Goal: Transaction & Acquisition: Book appointment/travel/reservation

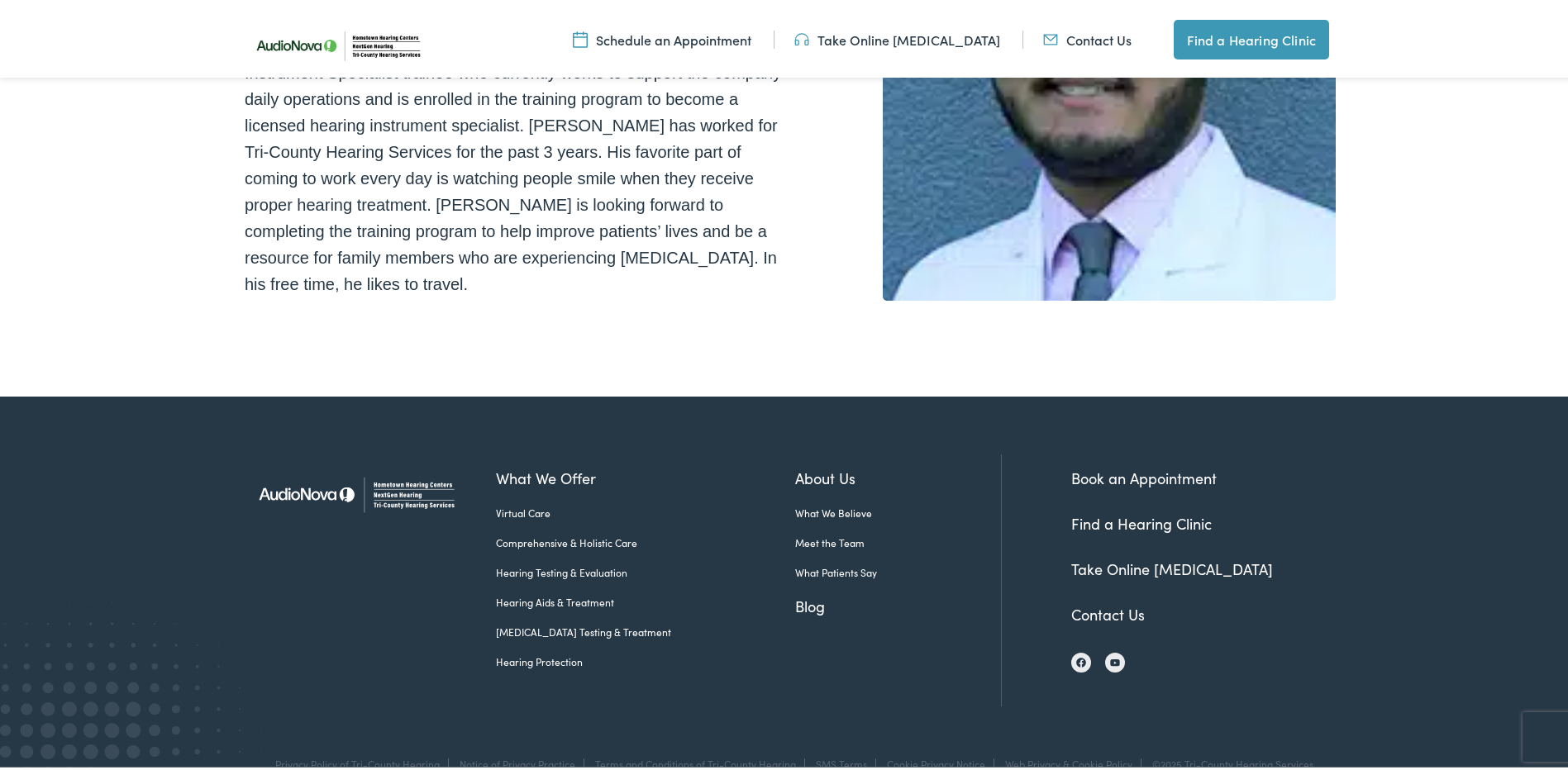
scroll to position [329, 0]
click at [1096, 464] on link "Book an Appointment" at bounding box center [1143, 474] width 145 height 21
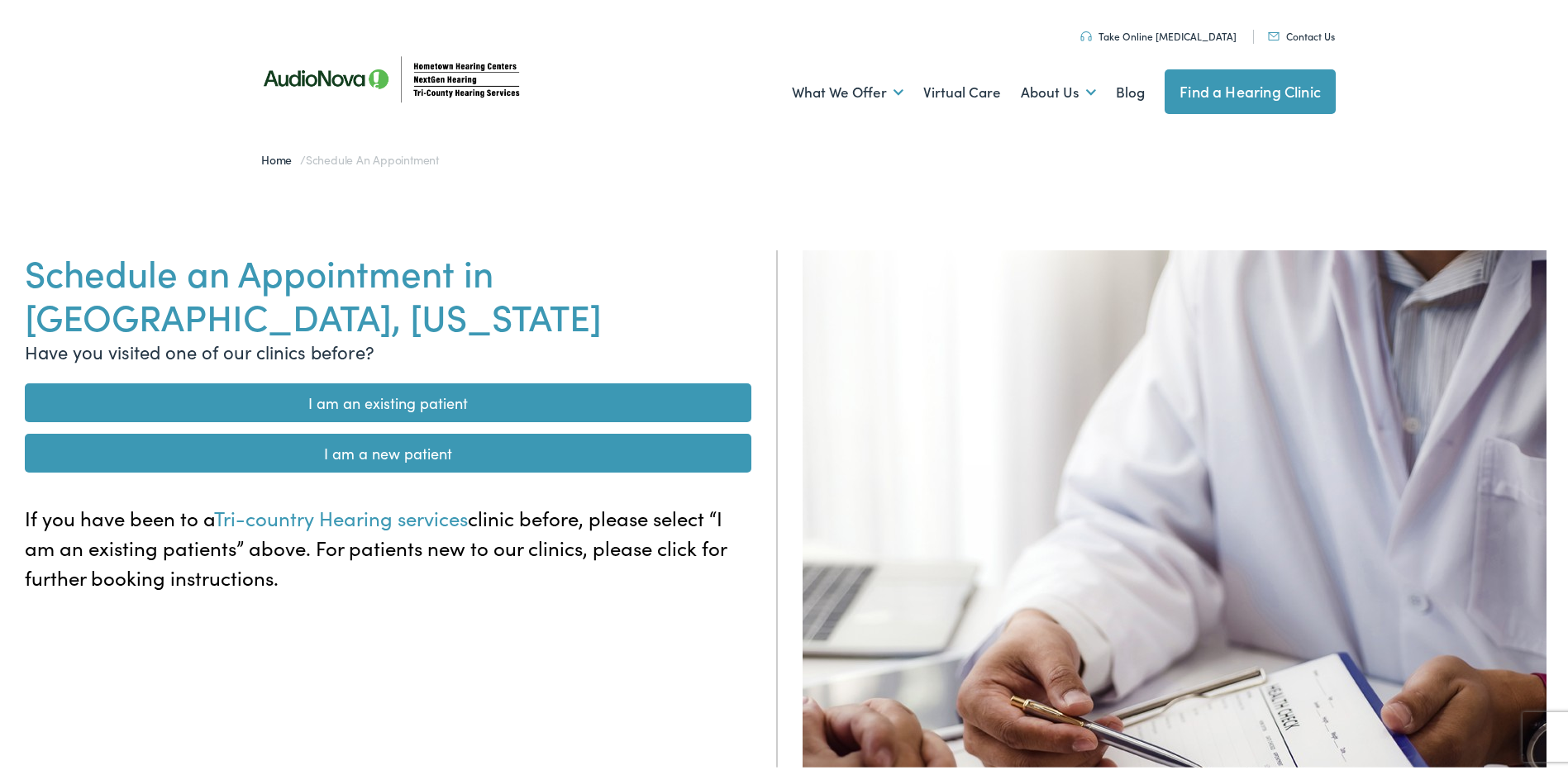
click at [433, 395] on link "I am an existing patient" at bounding box center [387, 400] width 727 height 39
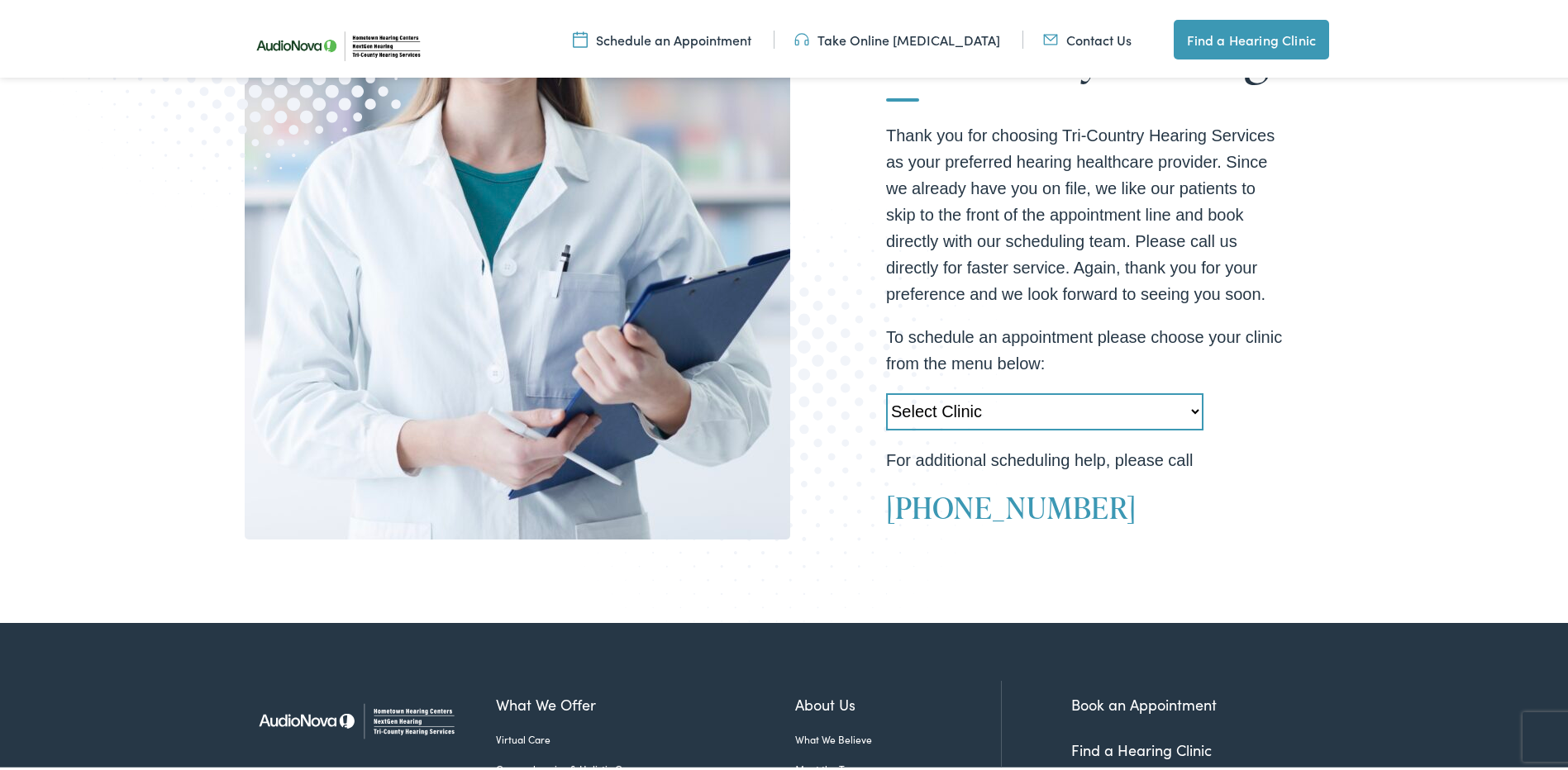
scroll to position [413, 0]
click at [1189, 401] on select "Select Clinic Kissimmee-FL-AudioNova 910 W Vine St. Orlando-FL-AudioNova 8958 C…" at bounding box center [1044, 408] width 318 height 37
click at [1185, 406] on select "Select Clinic Kissimmee-FL-AudioNova 910 W Vine St. Orlando-FL-AudioNova 8958 C…" at bounding box center [1044, 408] width 318 height 37
click at [1189, 402] on select "Select Clinic Kissimmee-FL-AudioNova 910 W Vine St. Orlando-FL-AudioNova 8958 C…" at bounding box center [1044, 408] width 318 height 37
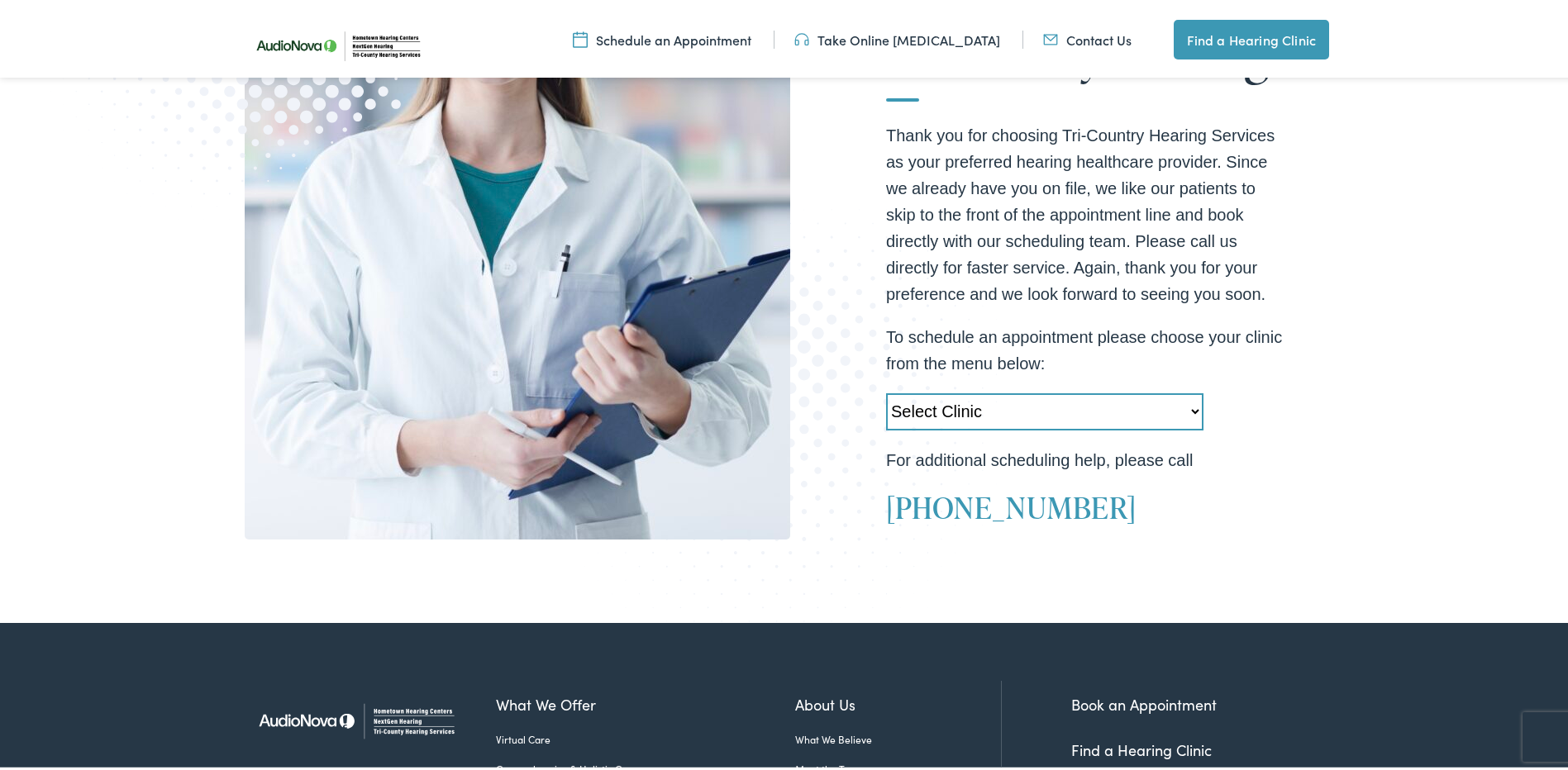
click at [1191, 402] on select "Select Clinic Kissimmee-FL-AudioNova 910 W Vine St. Orlando-FL-AudioNova 8958 C…" at bounding box center [1044, 409] width 318 height 37
select select "https://tri-countyhearing.alpacaaudiology.com/locations/mount-dora-fl-us-hwy-44…"
click at [885, 390] on select "Select Clinic Kissimmee-FL-AudioNova 910 W Vine St. Orlando-FL-AudioNova 8958 C…" at bounding box center [1044, 409] width 318 height 37
click at [652, 39] on link "Schedule an Appointment" at bounding box center [662, 36] width 178 height 19
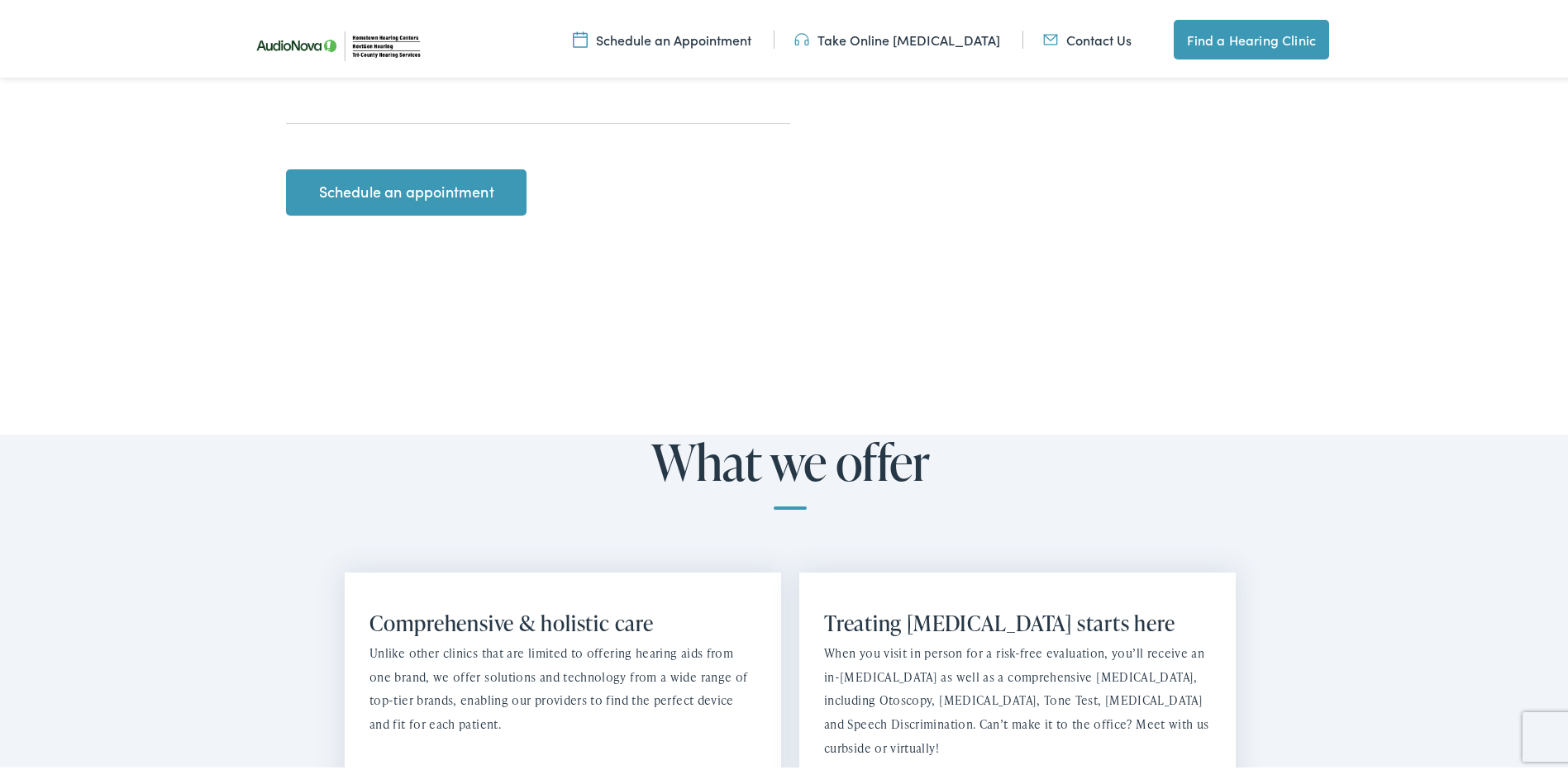
scroll to position [907, 0]
click at [430, 166] on link "Schedule an appointment" at bounding box center [406, 188] width 240 height 46
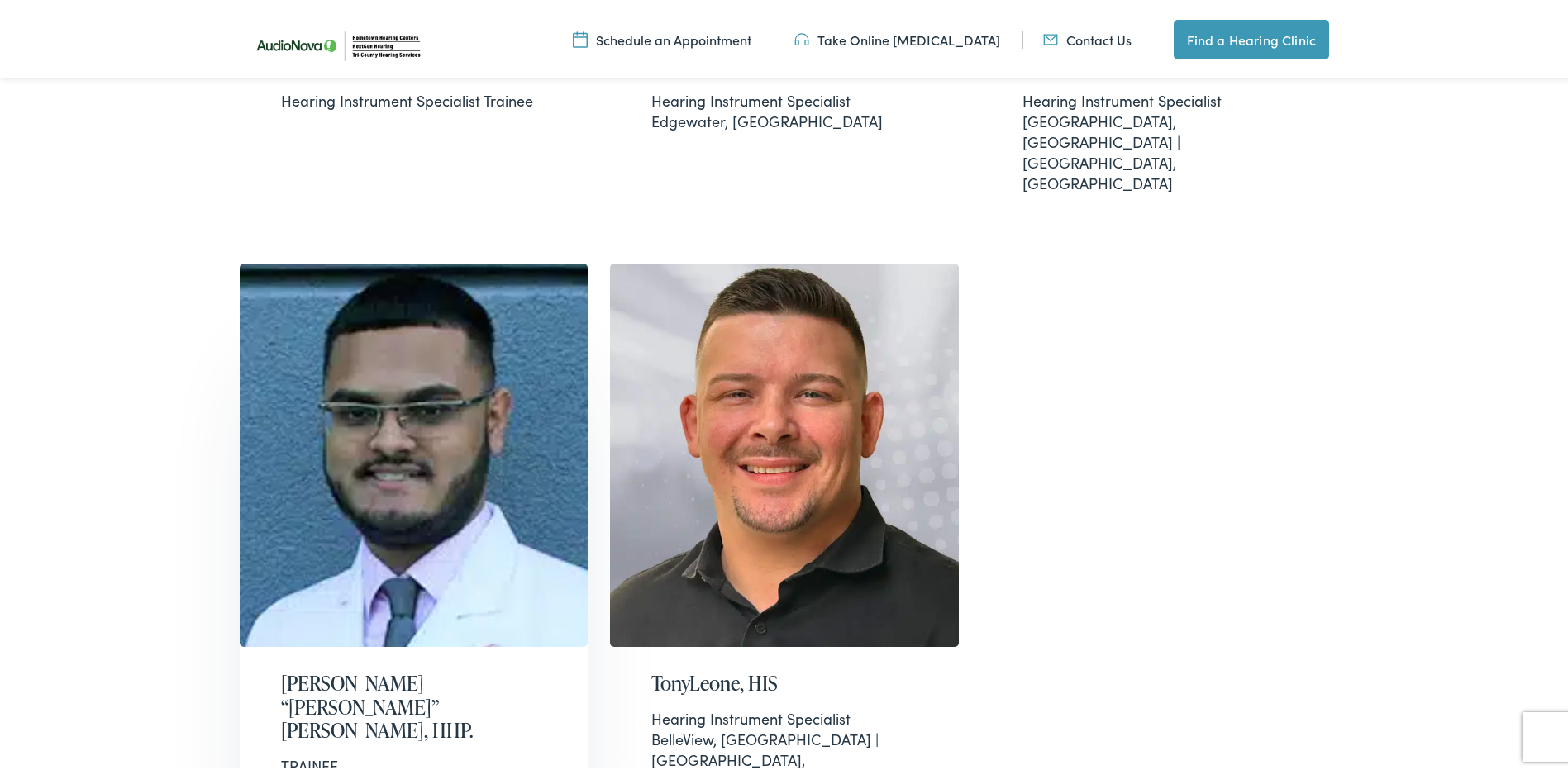
scroll to position [2231, 0]
click at [308, 751] on div "TRAINEE" at bounding box center [414, 761] width 266 height 21
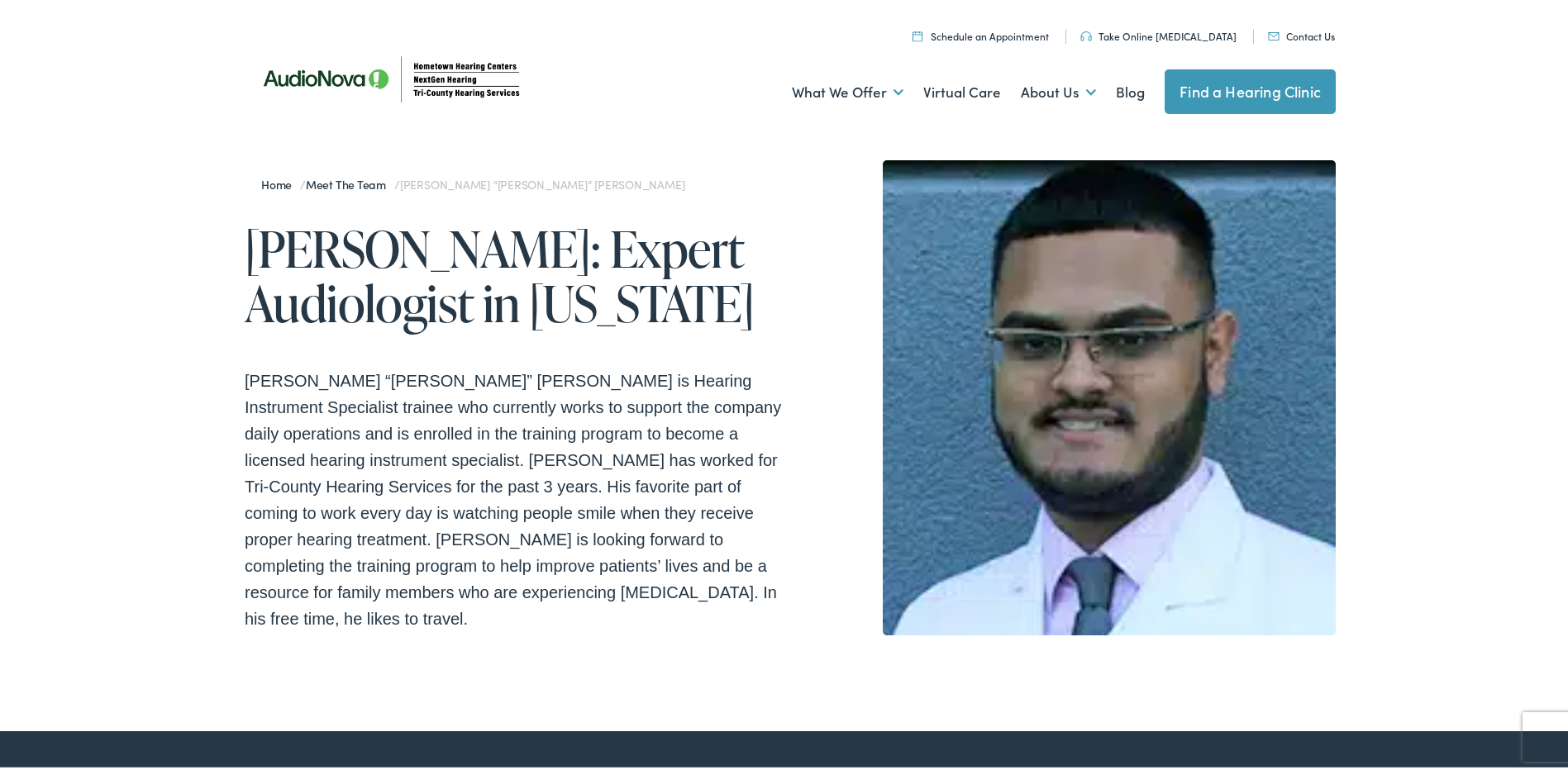
click at [1195, 86] on link "Find a Hearing Clinic" at bounding box center [1249, 88] width 171 height 45
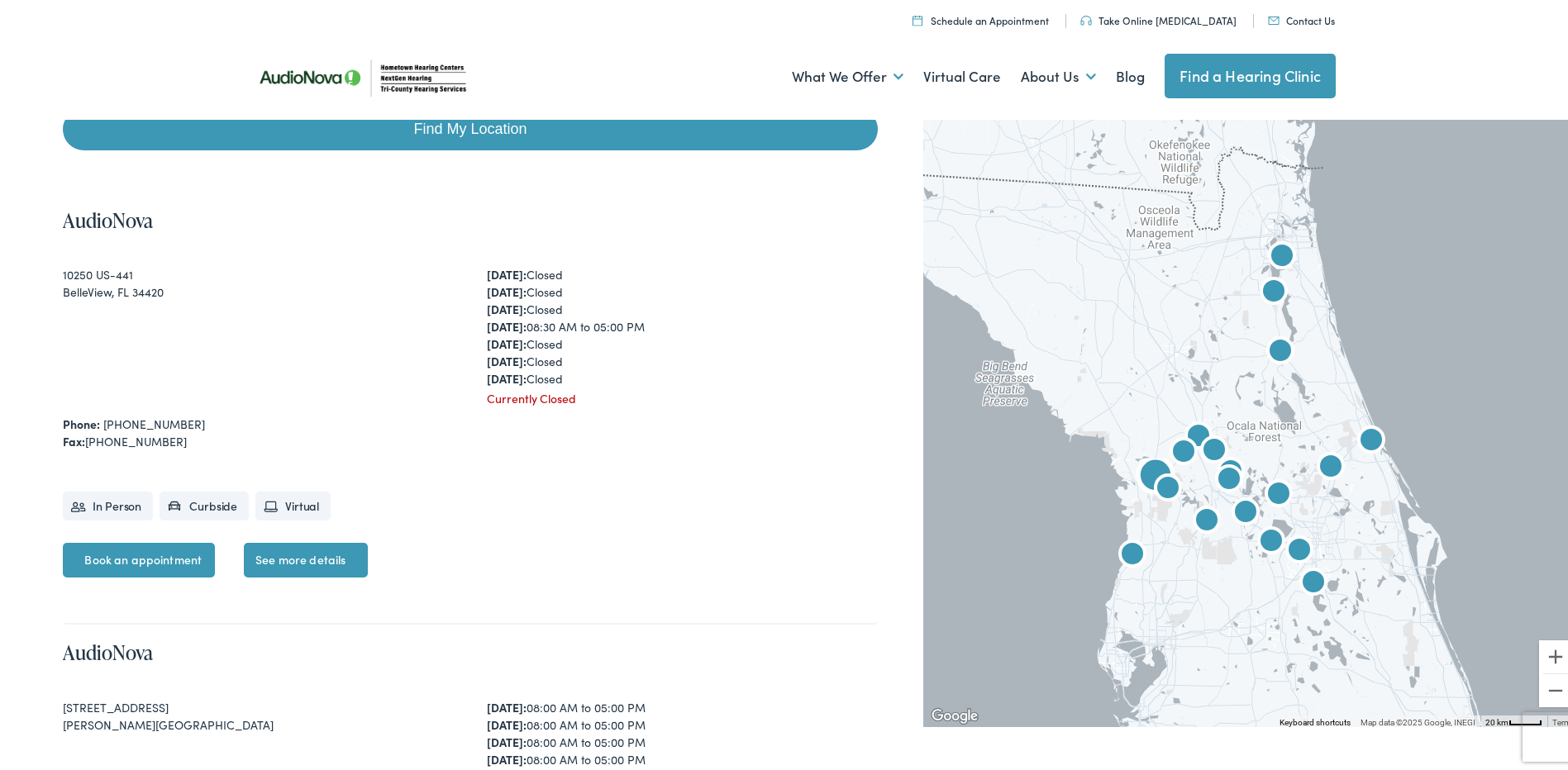
scroll to position [330, 0]
click at [496, 122] on link "Find My Location" at bounding box center [470, 127] width 814 height 42
type input "Orlando, Florida"
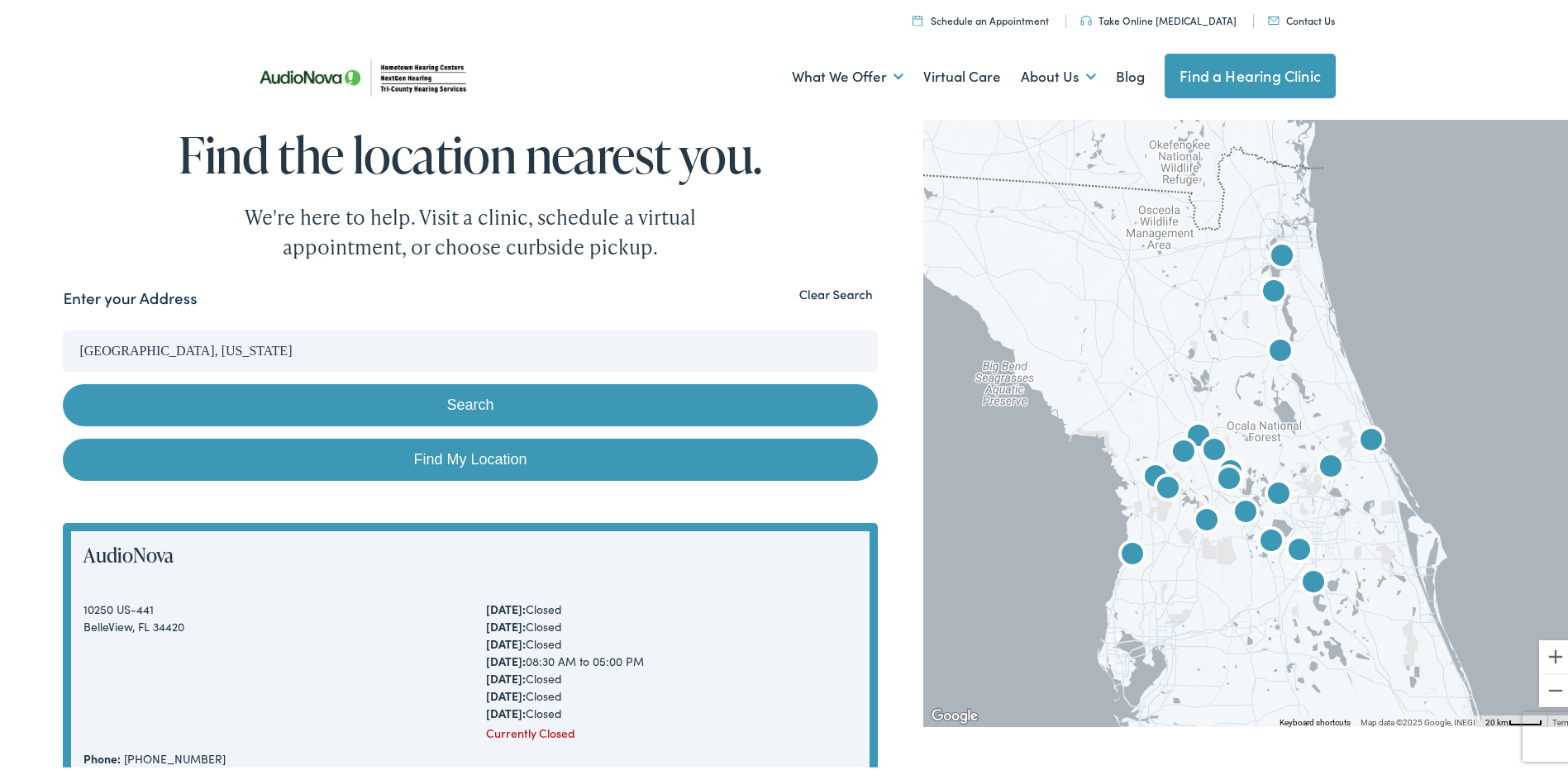
click at [844, 293] on button "Clear Search" at bounding box center [835, 291] width 83 height 16
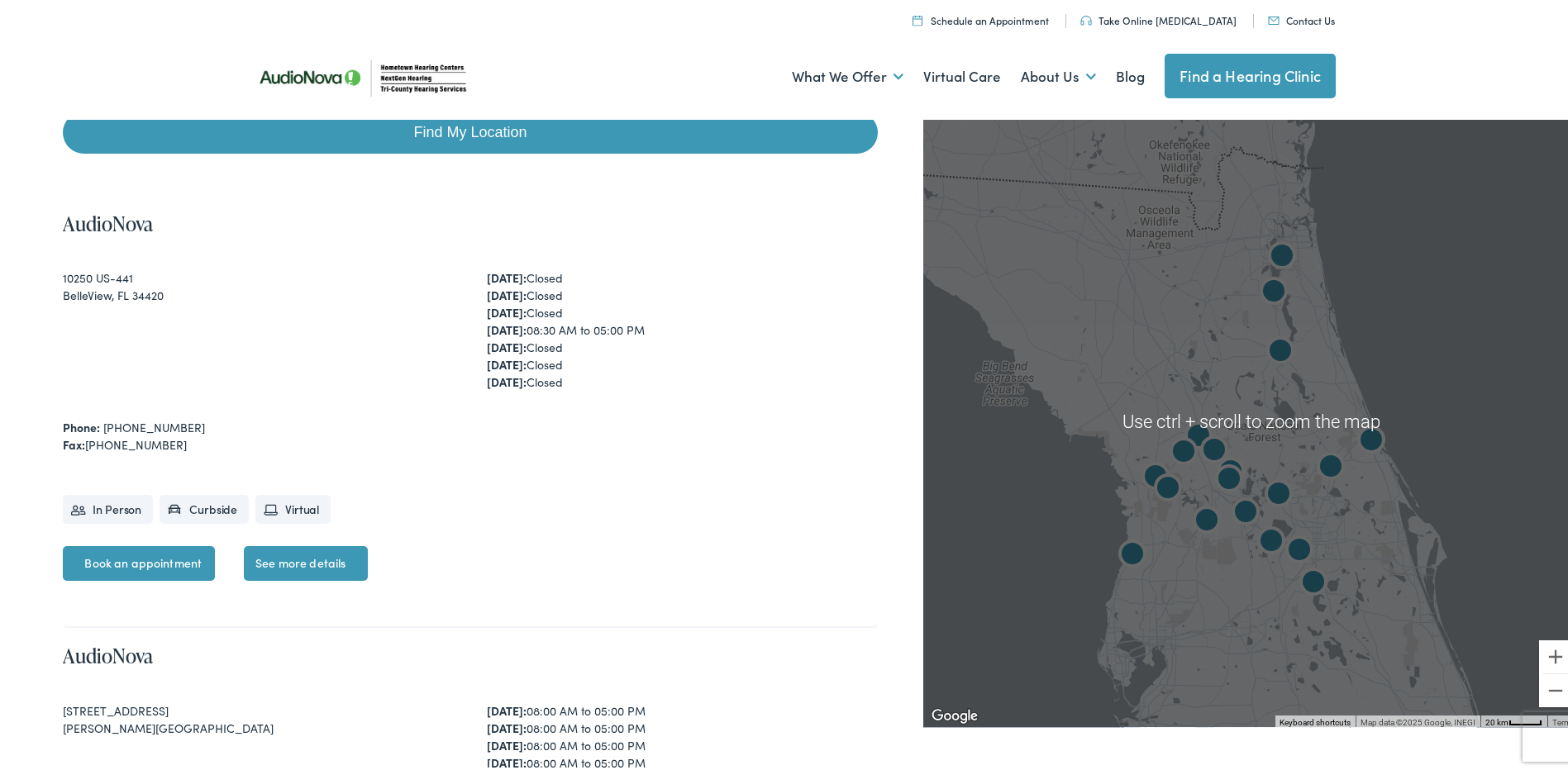
scroll to position [329, 0]
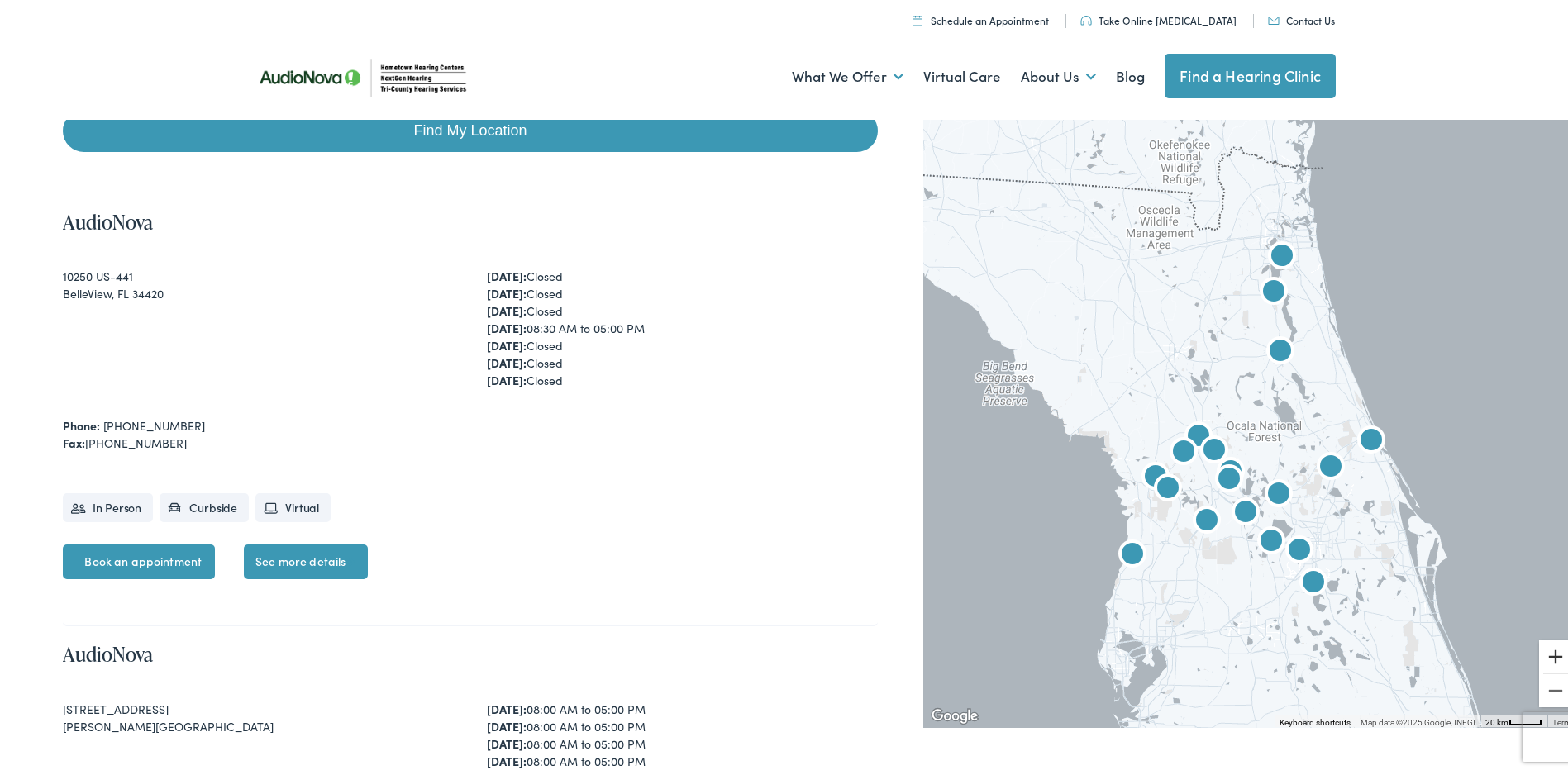
click at [1539, 646] on button "Zoom in" at bounding box center [1555, 654] width 33 height 33
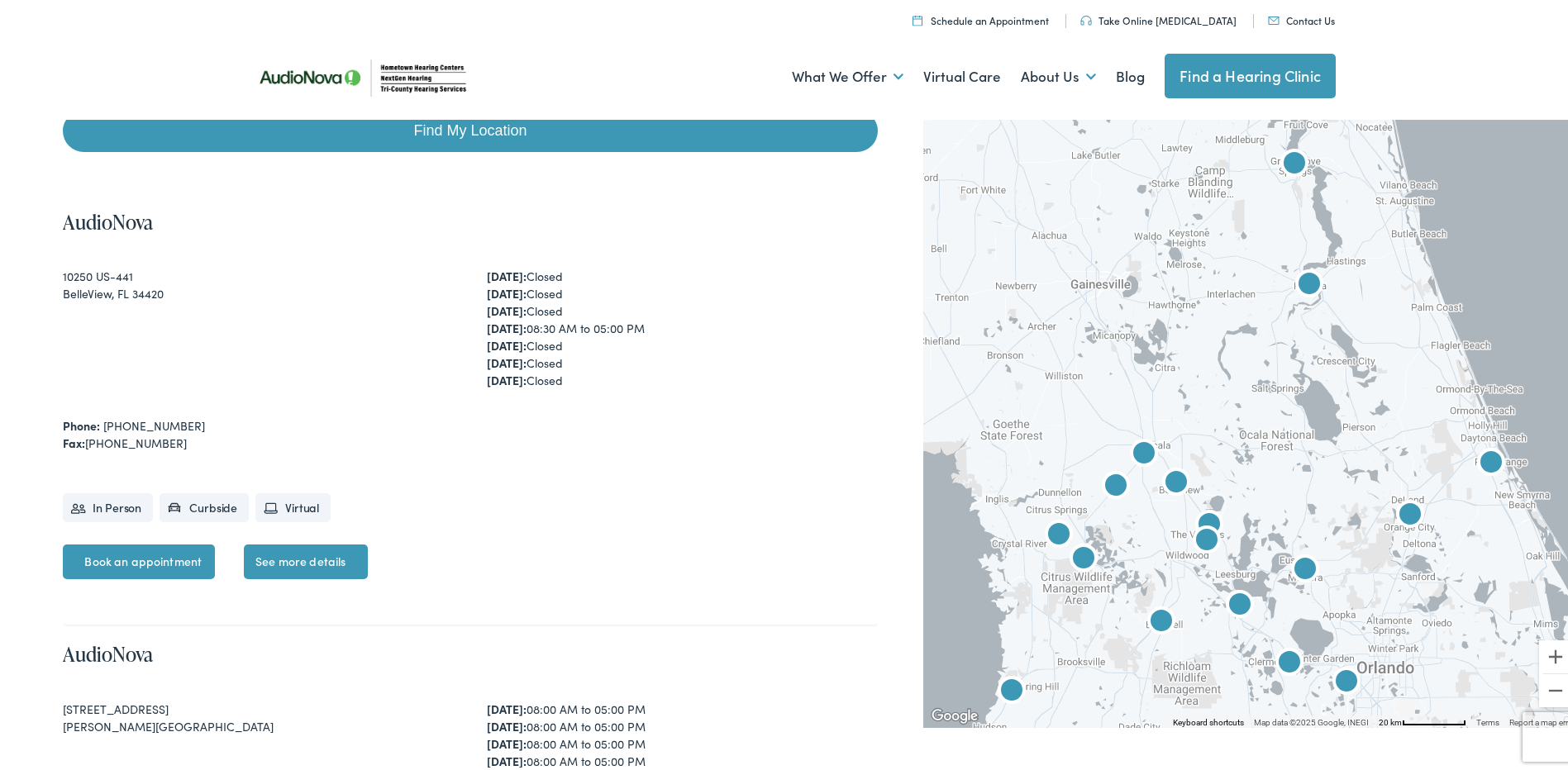
click at [1226, 593] on img "AudioNova" at bounding box center [1239, 603] width 39 height 39
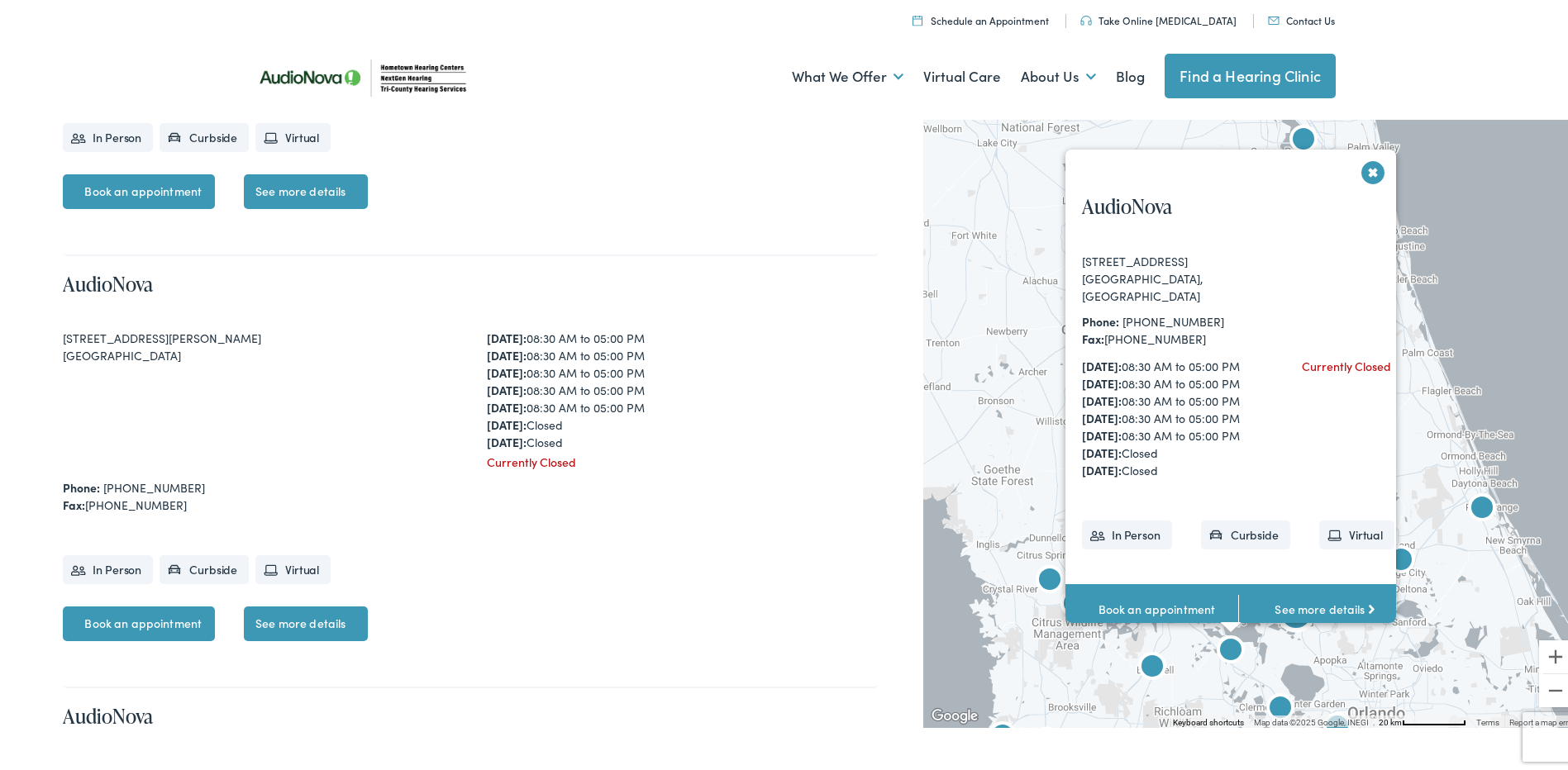
scroll to position [4597, 0]
click at [120, 615] on link "Book an appointment" at bounding box center [138, 619] width 152 height 34
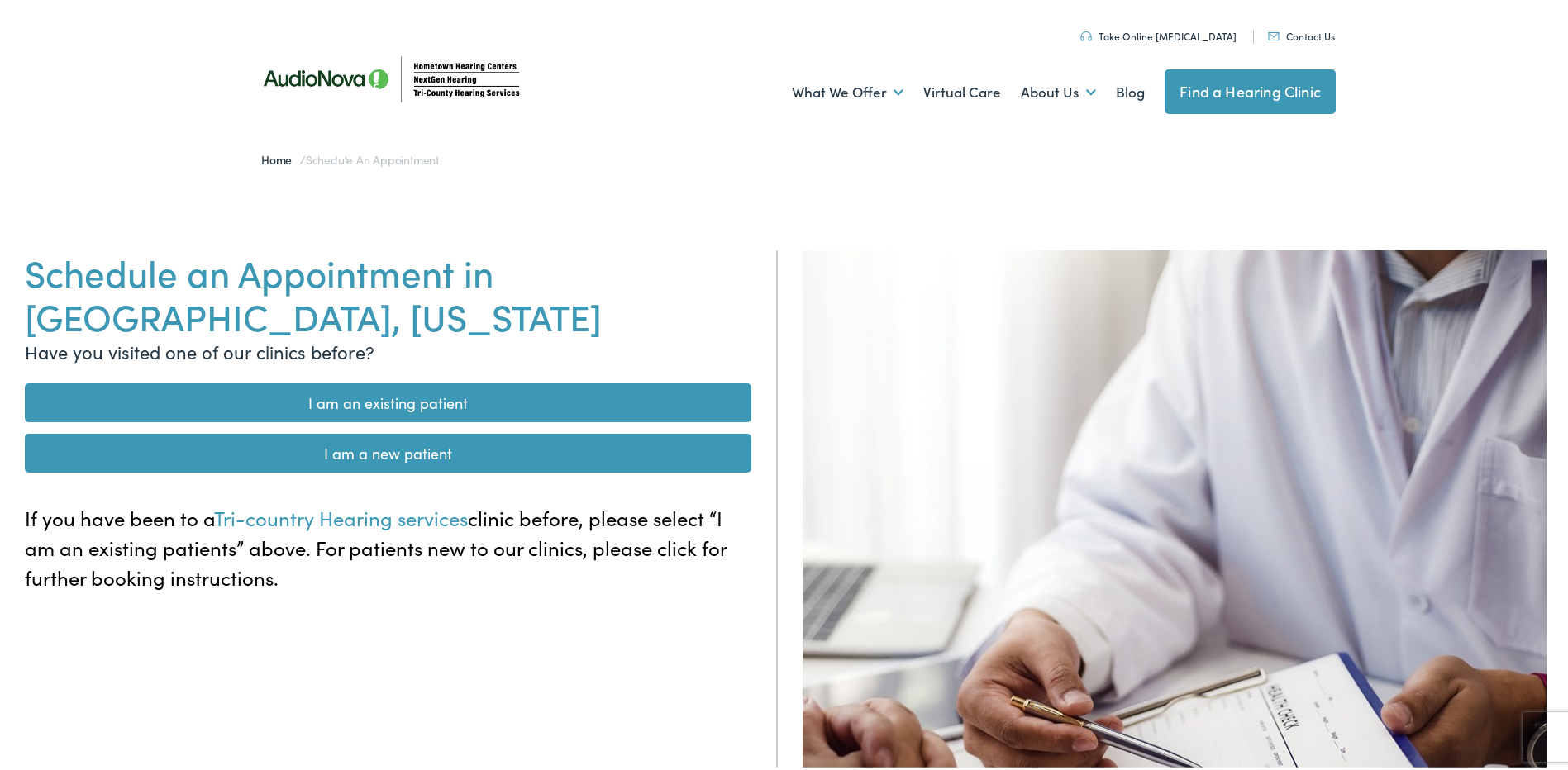
click at [430, 398] on link "I am an existing patient" at bounding box center [387, 400] width 727 height 39
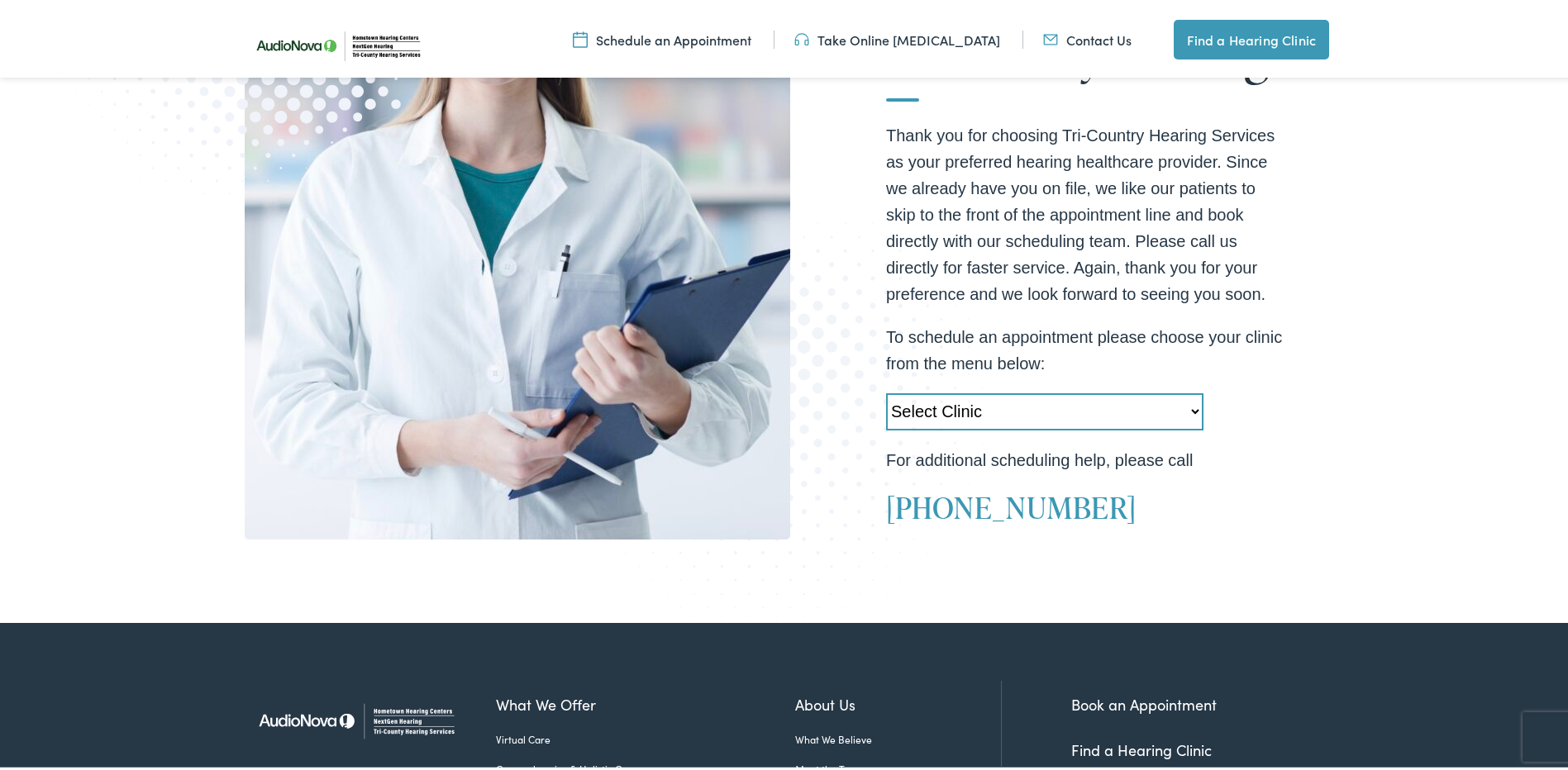
scroll to position [413, 0]
